Goal: Transaction & Acquisition: Obtain resource

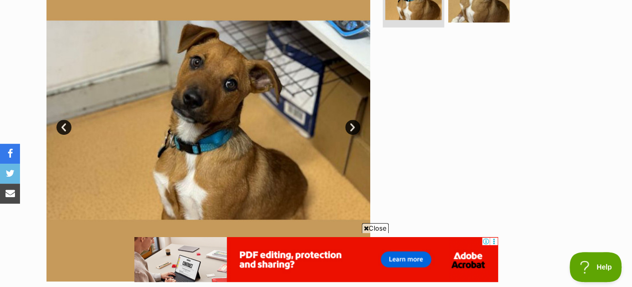
click at [351, 129] on link "Next" at bounding box center [352, 127] width 15 height 15
